Goal: Find specific page/section: Find specific page/section

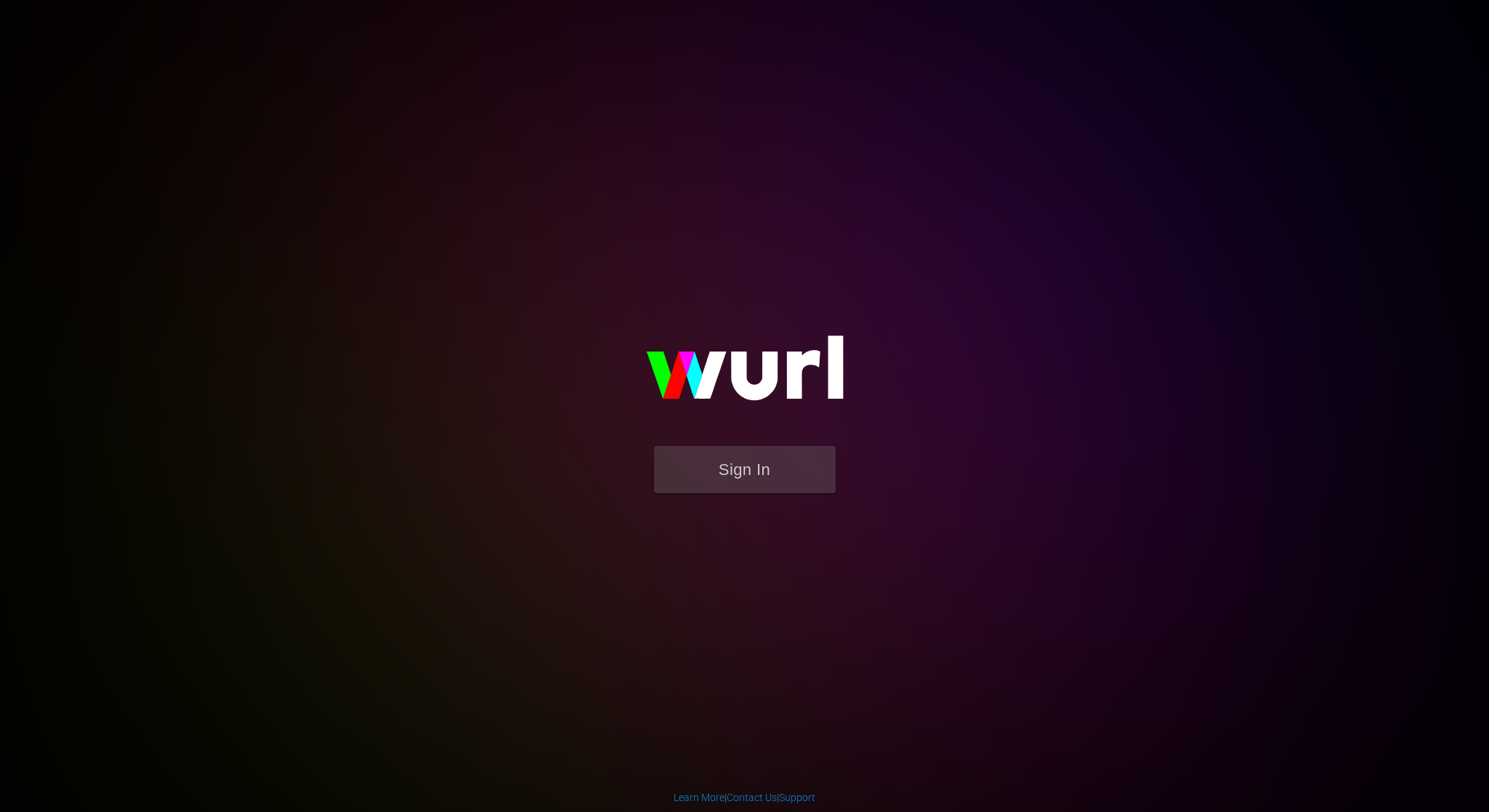
click at [777, 477] on button "Sign In" at bounding box center [745, 469] width 181 height 47
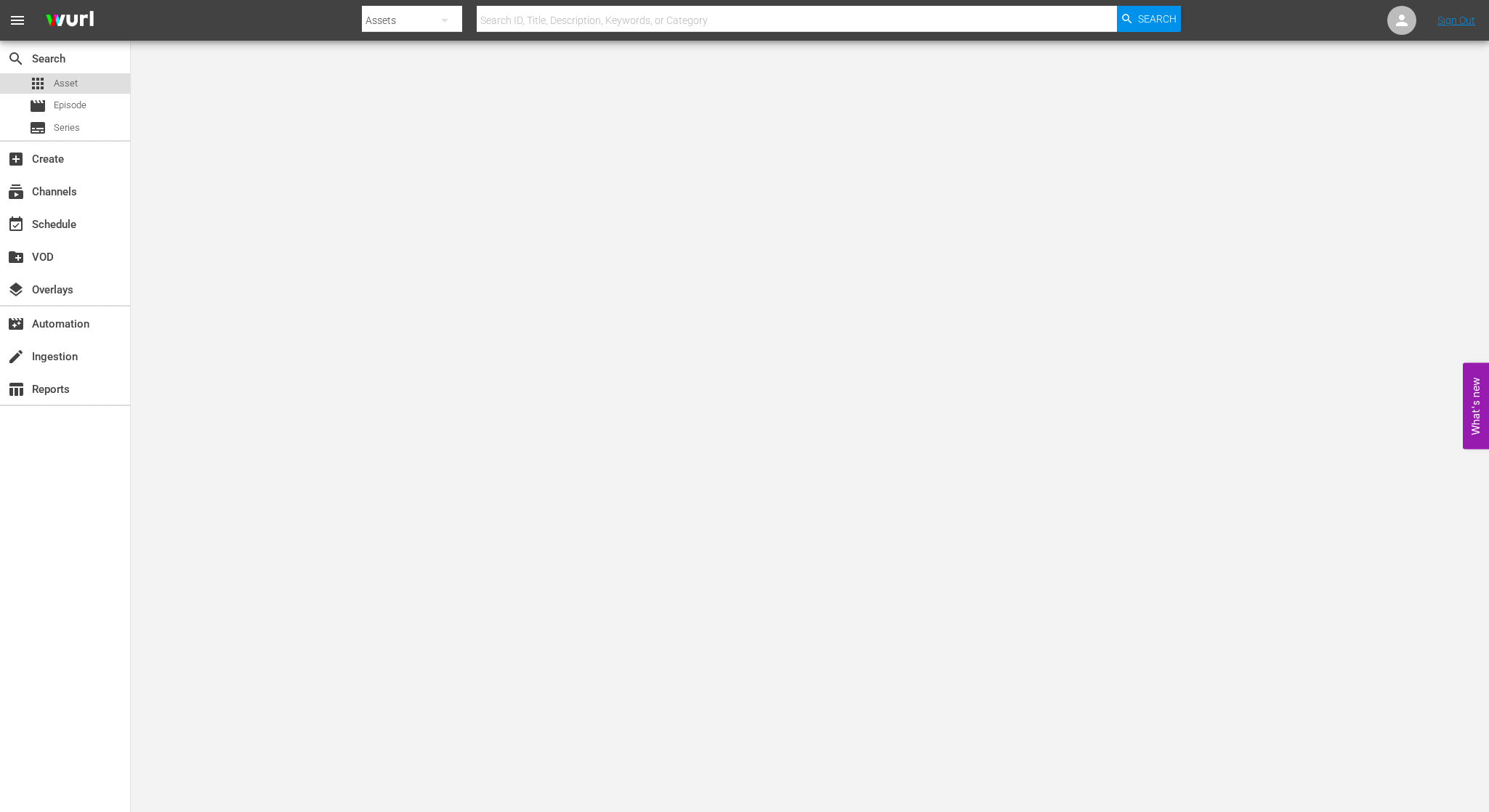
click at [69, 87] on span "Asset" at bounding box center [66, 83] width 24 height 14
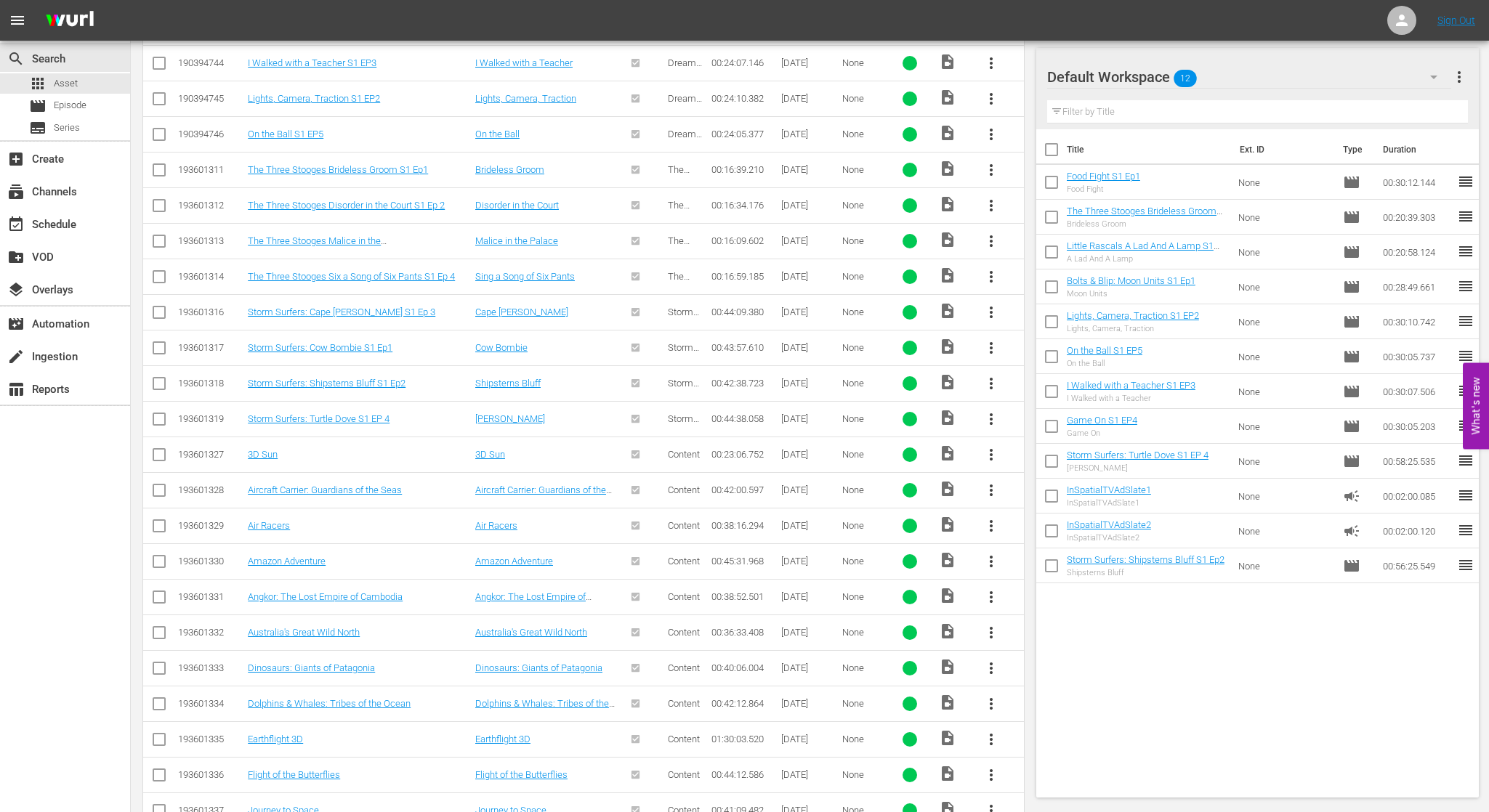
scroll to position [764, 0]
click at [301, 590] on link "Angkor: The Lost Empire of Cambodia" at bounding box center [325, 596] width 155 height 11
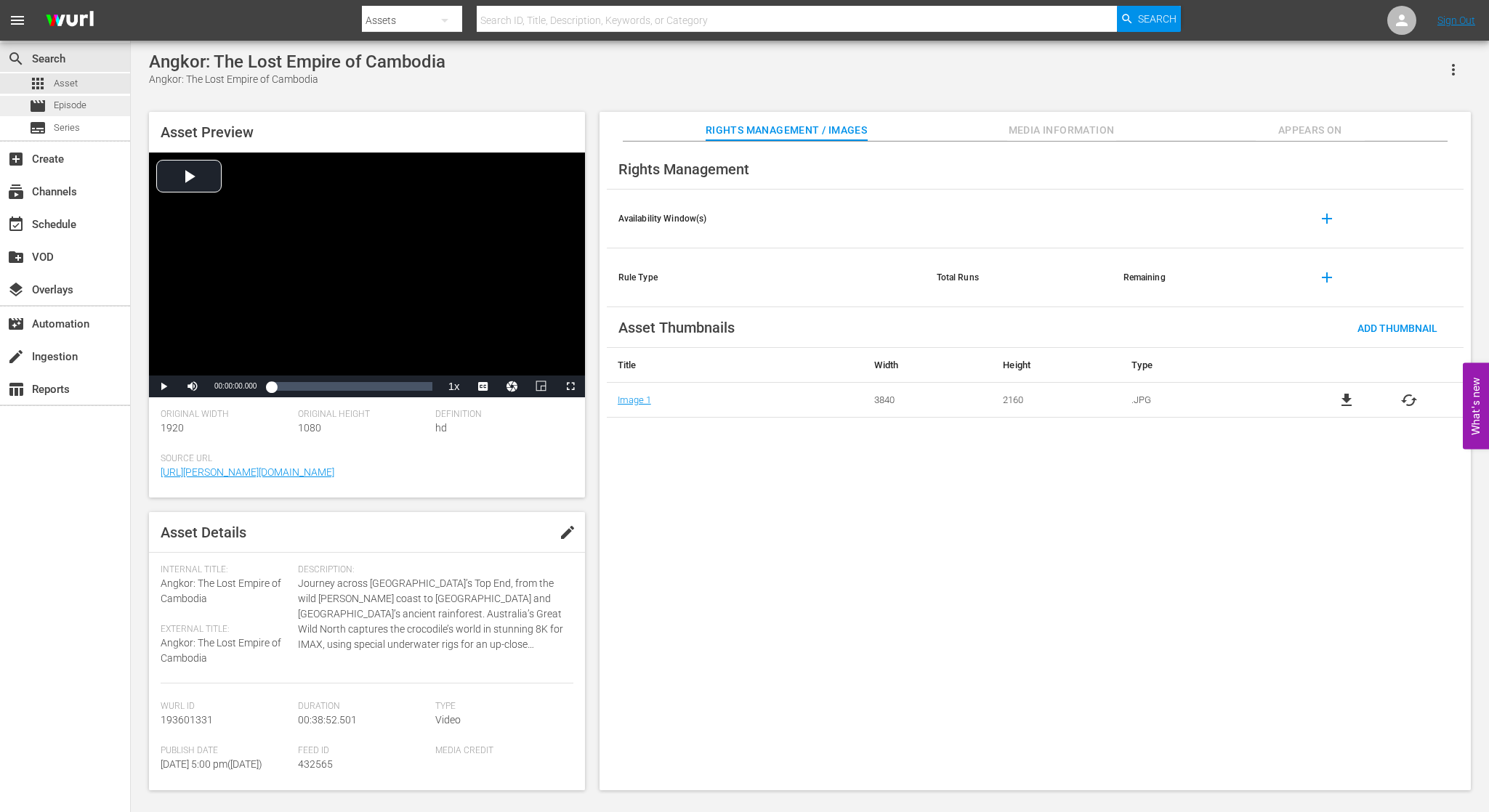
click at [80, 109] on span "Episode" at bounding box center [70, 105] width 33 height 14
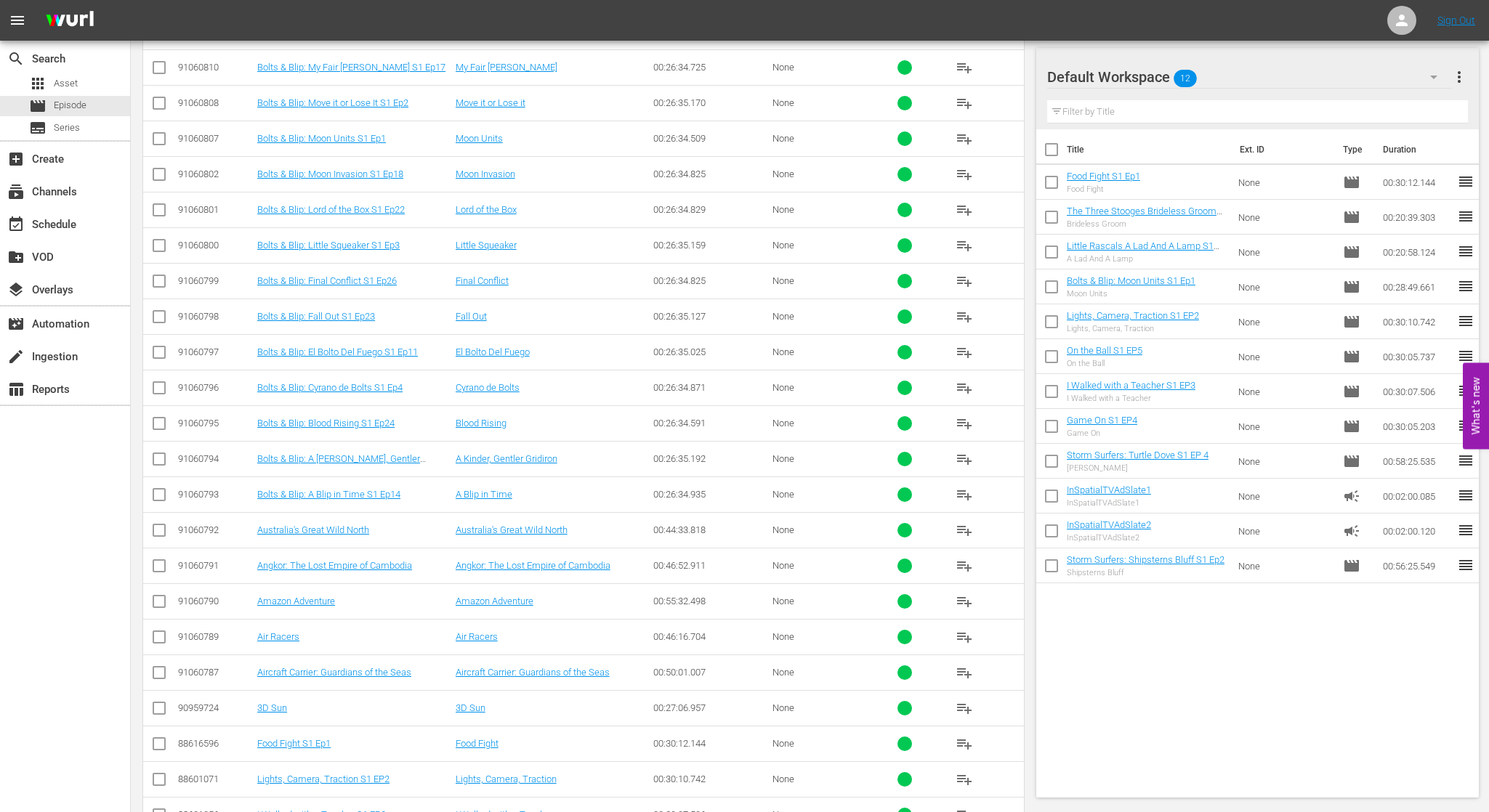
scroll to position [2558, 0]
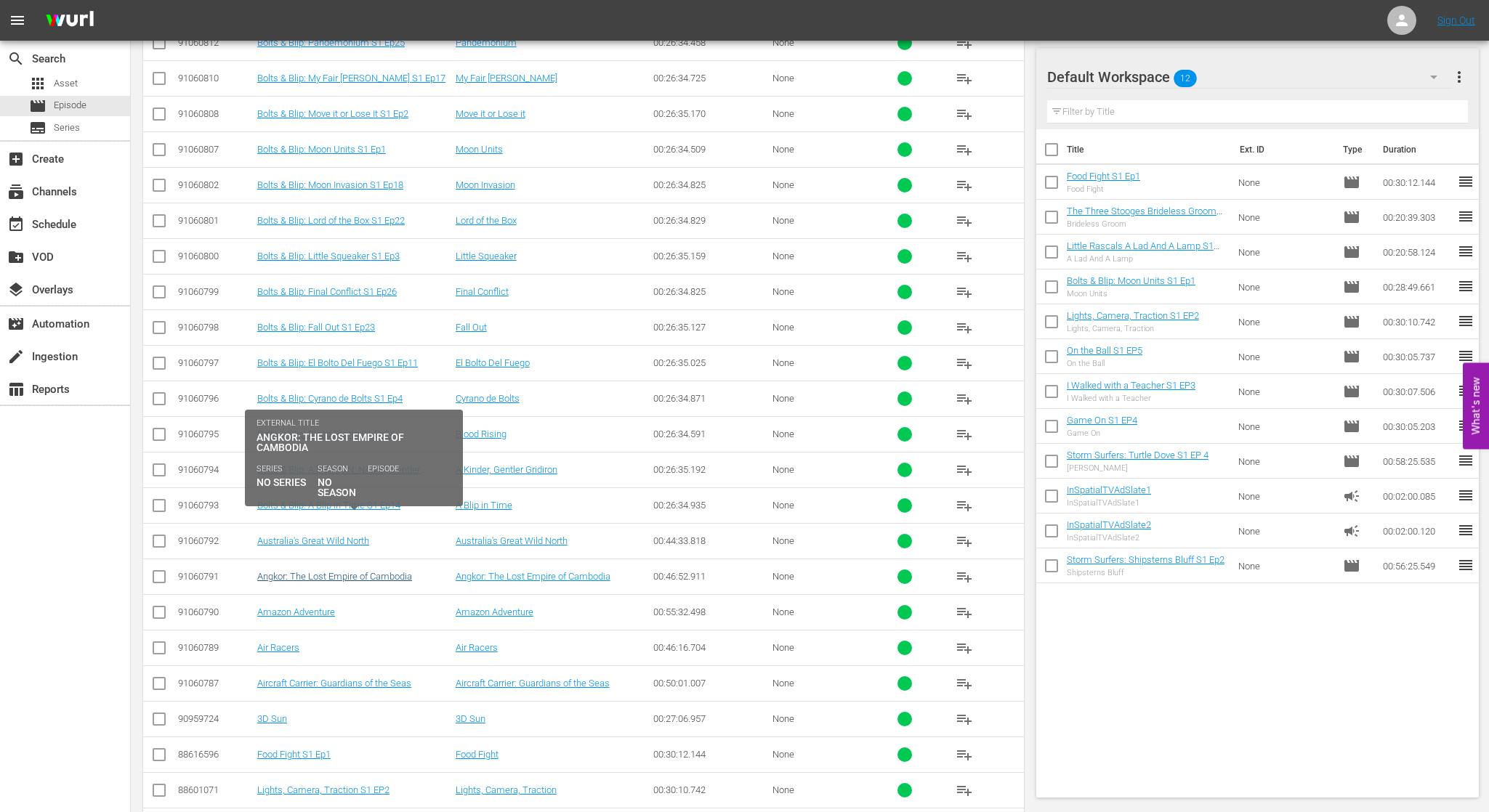
click at [346, 570] on link "Angkor: The Lost Empire of Cambodia" at bounding box center [335, 576] width 155 height 11
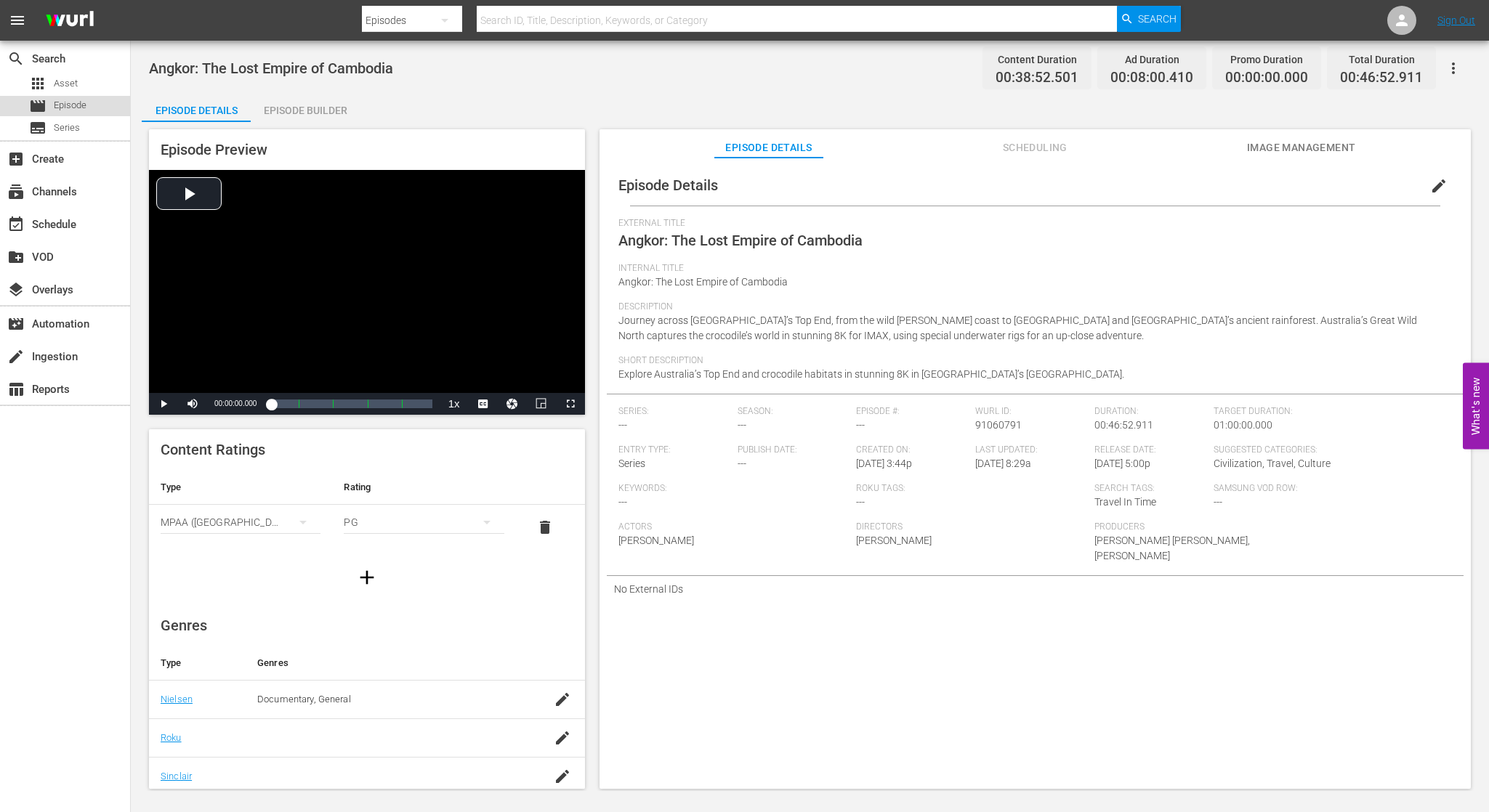
click at [89, 106] on div "movie Episode" at bounding box center [65, 106] width 130 height 21
